Goal: Information Seeking & Learning: Learn about a topic

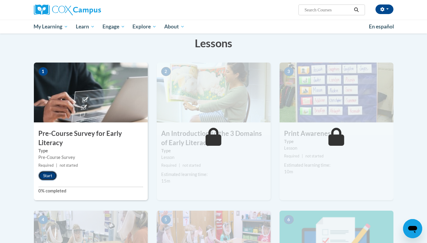
click at [51, 180] on button "Start" at bounding box center [47, 176] width 19 height 10
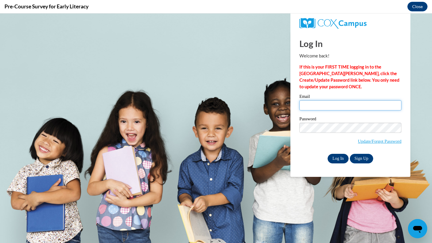
type input "kastab@uwplatt.edu"
click at [331, 160] on input "Log In" at bounding box center [337, 159] width 21 height 10
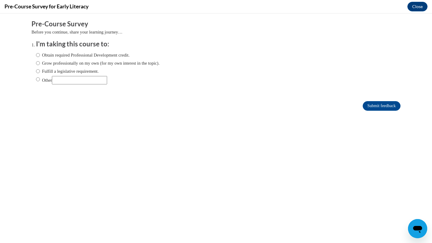
click at [63, 57] on label "Obtain required Professional Development credit." at bounding box center [83, 55] width 94 height 7
click at [40, 57] on input "Obtain required Professional Development credit." at bounding box center [38, 55] width 4 height 7
radio input "true"
click at [372, 103] on input "Submit feedback" at bounding box center [381, 106] width 38 height 10
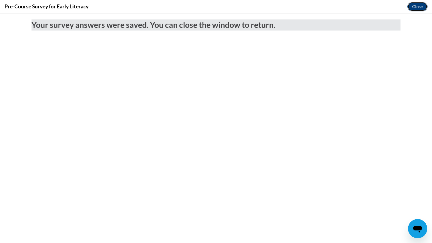
click at [414, 3] on button "Close" at bounding box center [417, 7] width 20 height 10
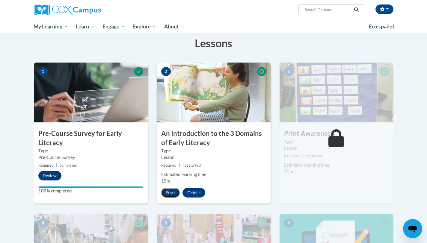
click at [164, 195] on button "Start" at bounding box center [170, 193] width 19 height 10
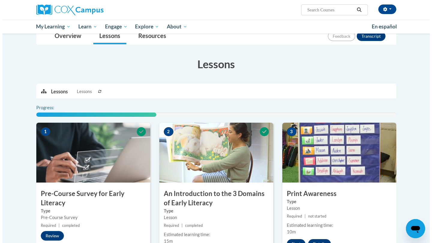
scroll to position [81, 0]
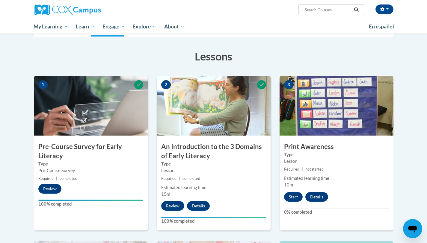
click at [320, 164] on div "Lesson" at bounding box center [336, 161] width 105 height 7
click at [293, 197] on button "Start" at bounding box center [293, 197] width 19 height 10
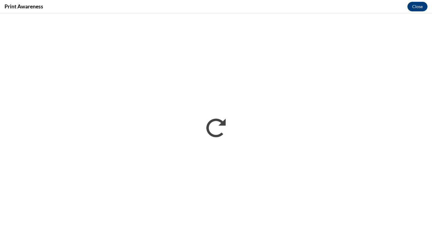
scroll to position [0, 0]
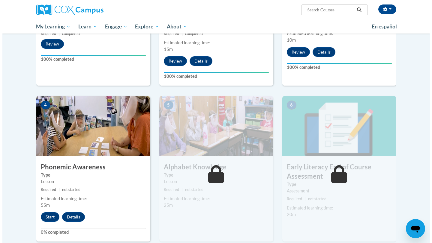
scroll to position [248, 0]
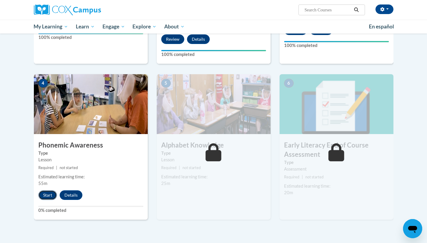
click at [50, 197] on button "Start" at bounding box center [47, 196] width 19 height 10
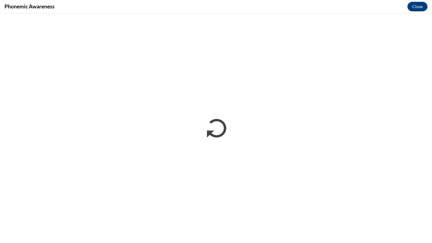
scroll to position [0, 0]
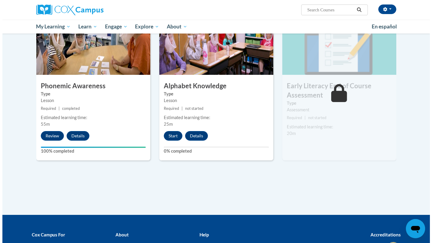
scroll to position [308, 0]
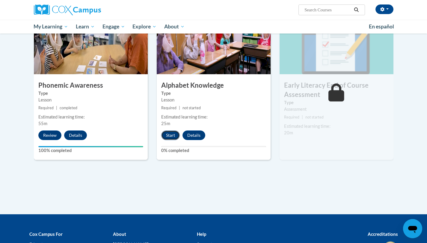
click at [171, 136] on button "Start" at bounding box center [170, 136] width 19 height 10
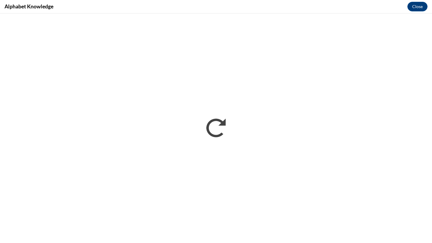
scroll to position [0, 0]
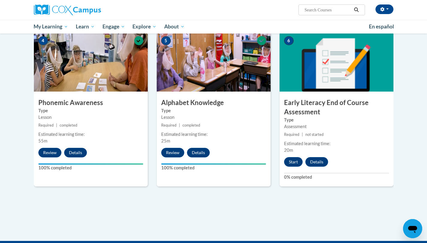
scroll to position [290, 0]
